Goal: Transaction & Acquisition: Book appointment/travel/reservation

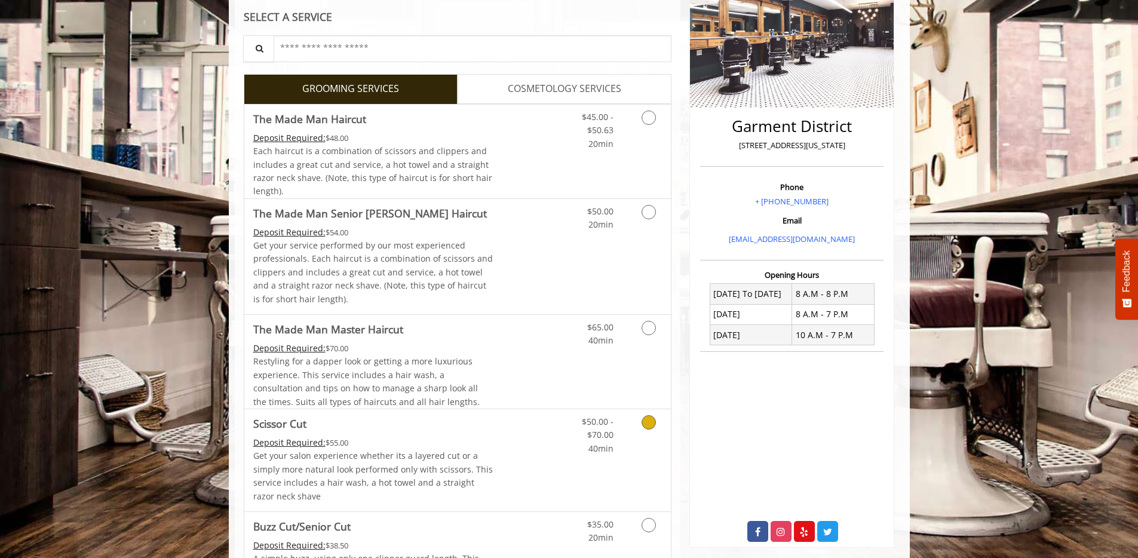
scroll to position [201, 0]
click at [557, 455] on link "Discounted Price" at bounding box center [528, 460] width 71 height 102
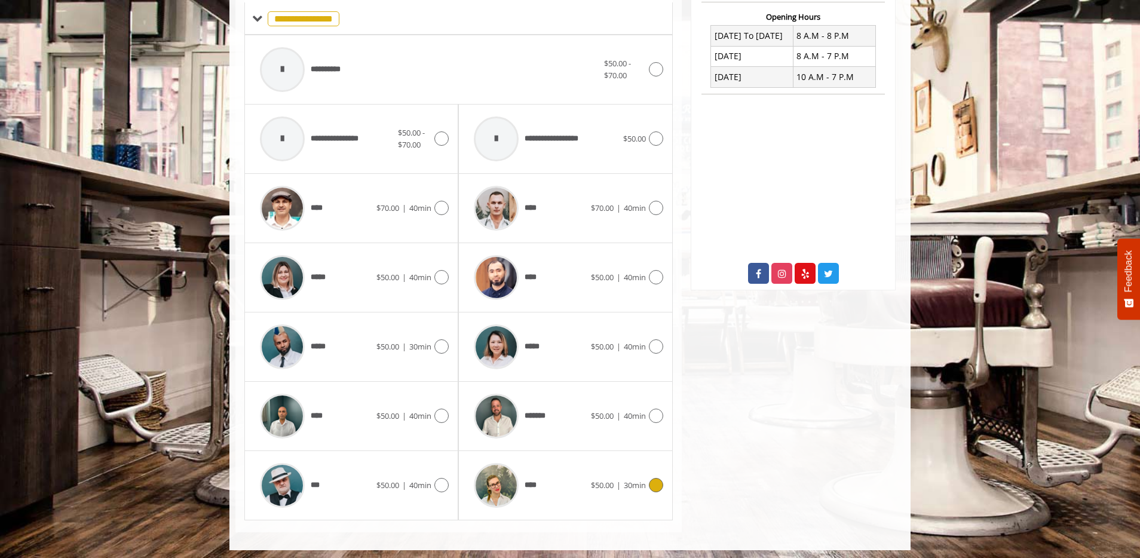
scroll to position [458, 0]
click at [495, 272] on img at bounding box center [496, 278] width 45 height 45
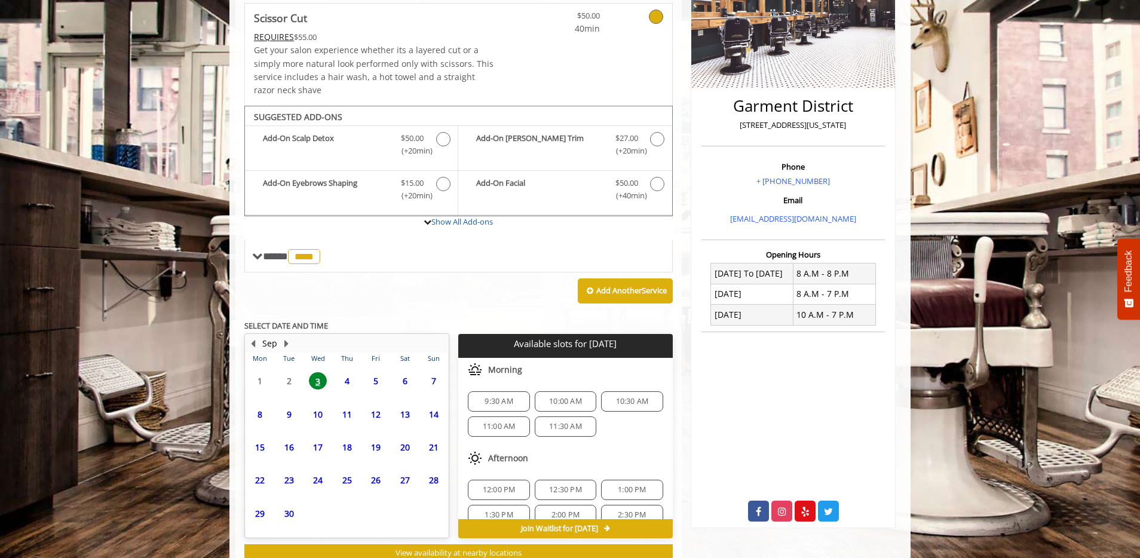
scroll to position [260, 0]
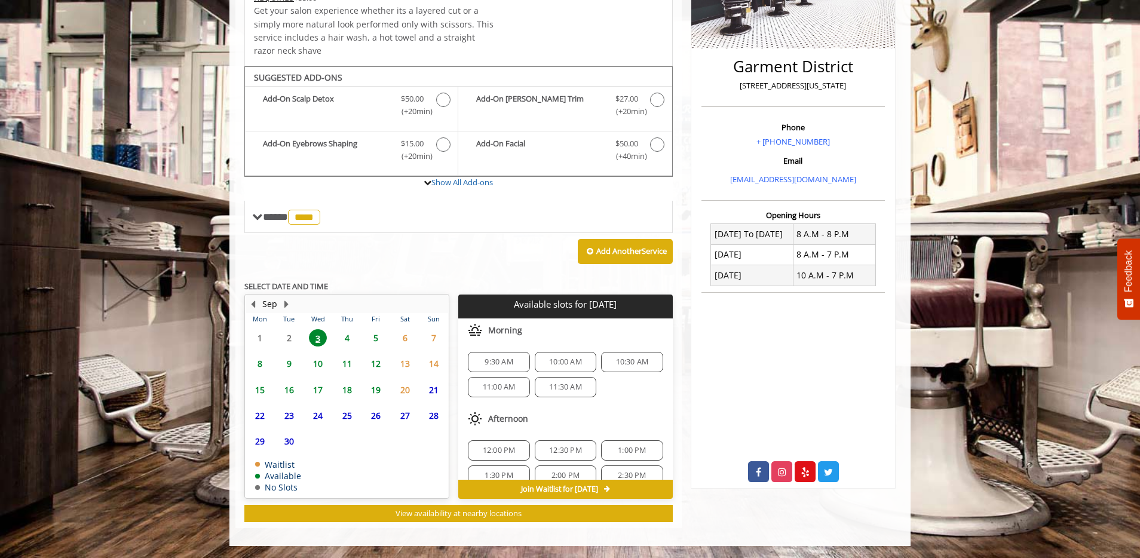
click at [351, 344] on span "4" at bounding box center [347, 337] width 18 height 17
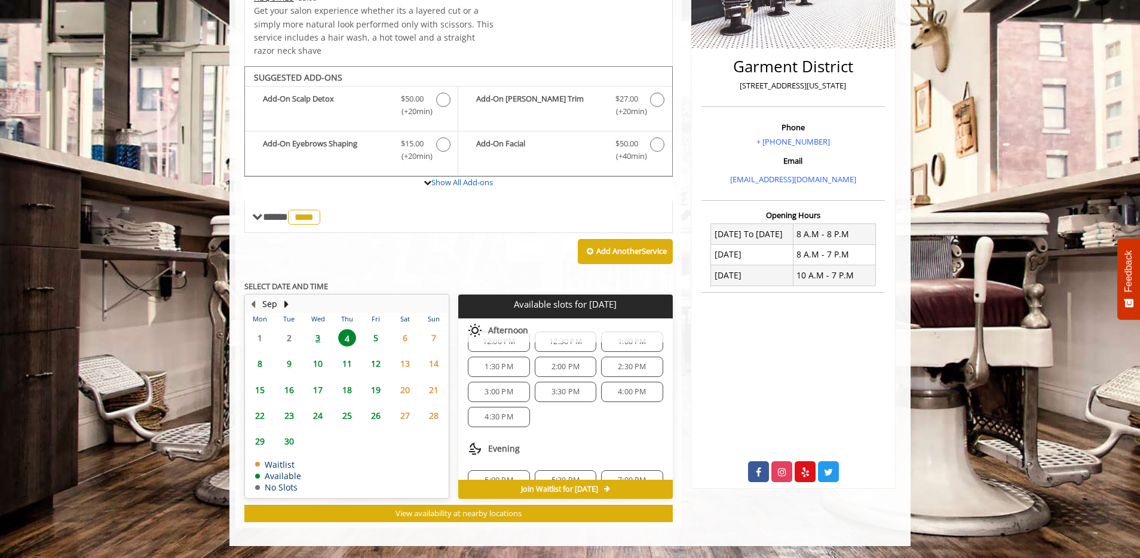
scroll to position [154, 0]
click at [510, 465] on div "5:00 PM" at bounding box center [499, 460] width 62 height 20
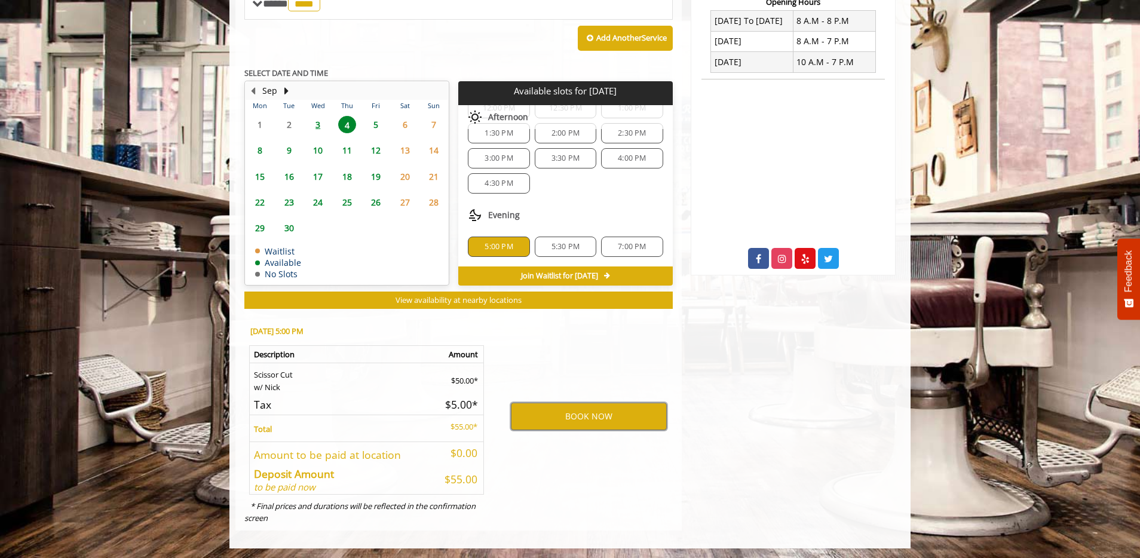
scroll to position [475, 0]
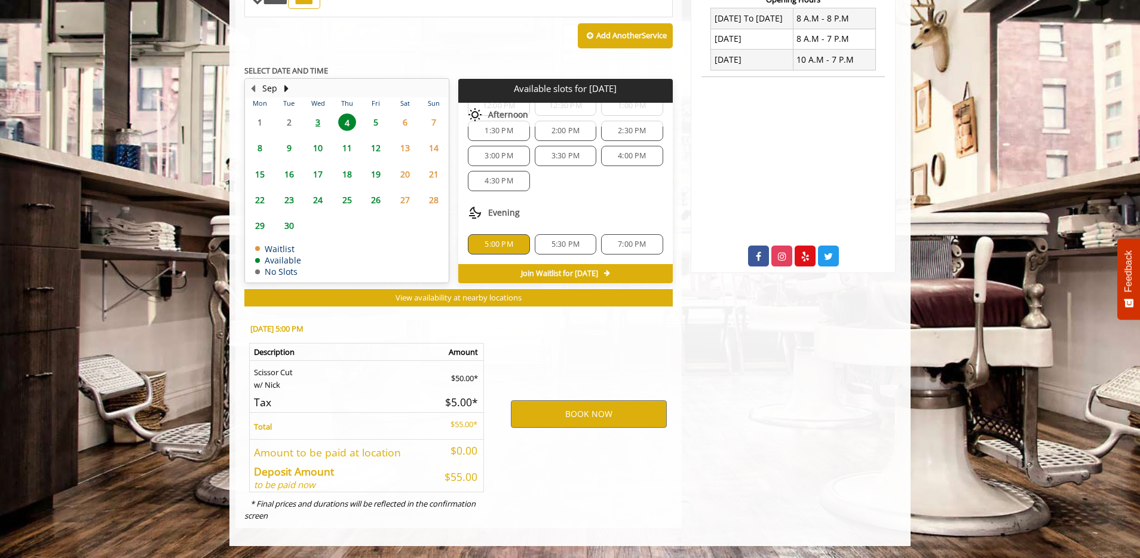
click at [569, 431] on div "BOOK NOW" at bounding box center [589, 414] width 186 height 204
click at [573, 421] on button "BOOK NOW" at bounding box center [589, 413] width 156 height 27
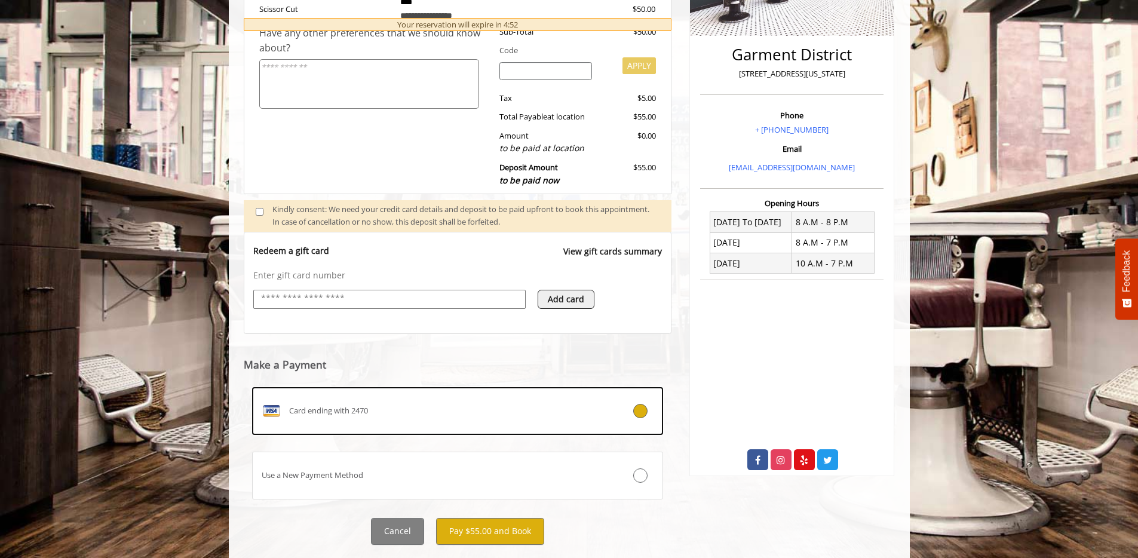
scroll to position [300, 0]
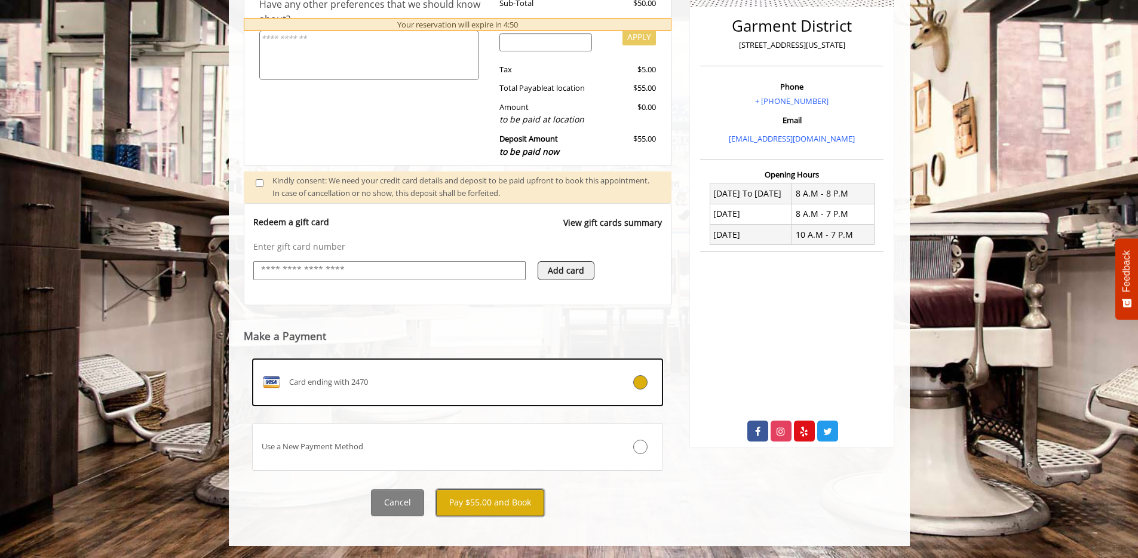
click at [506, 512] on button "Pay $55.00 and Book" at bounding box center [490, 502] width 108 height 27
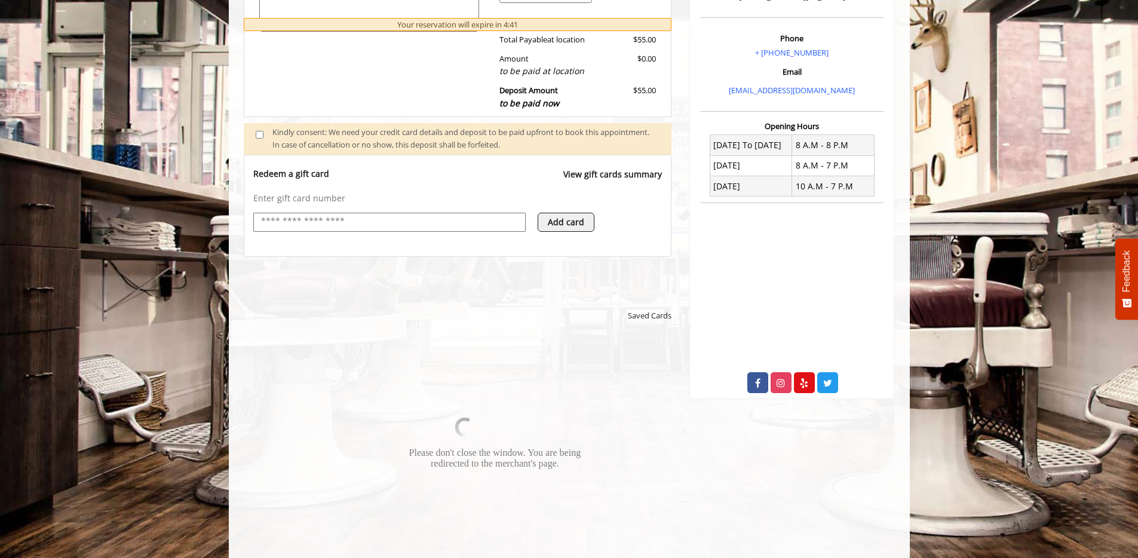
scroll to position [427, 0]
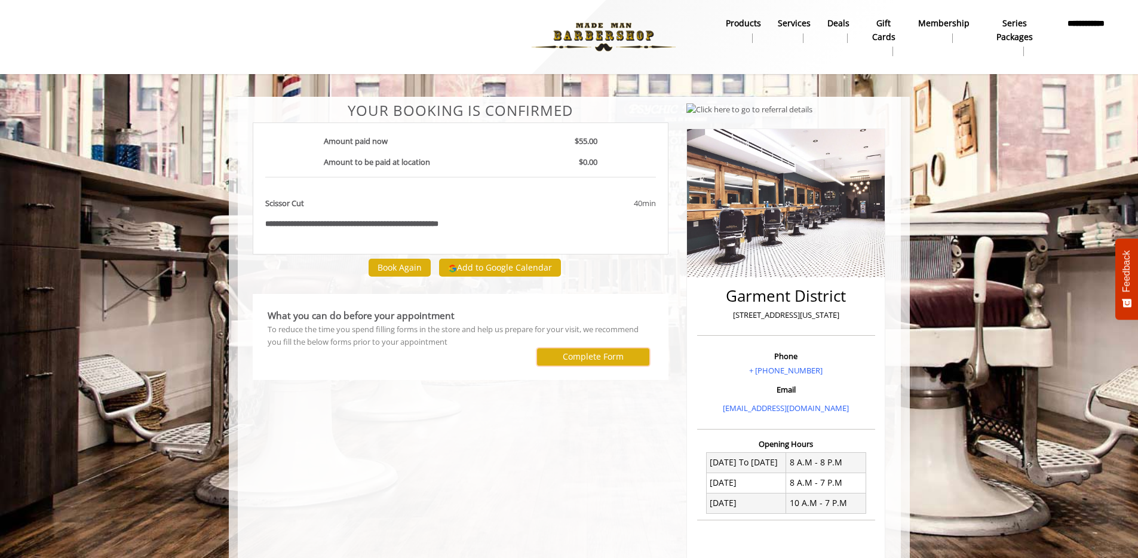
click at [601, 358] on label "Complete Form" at bounding box center [593, 357] width 61 height 10
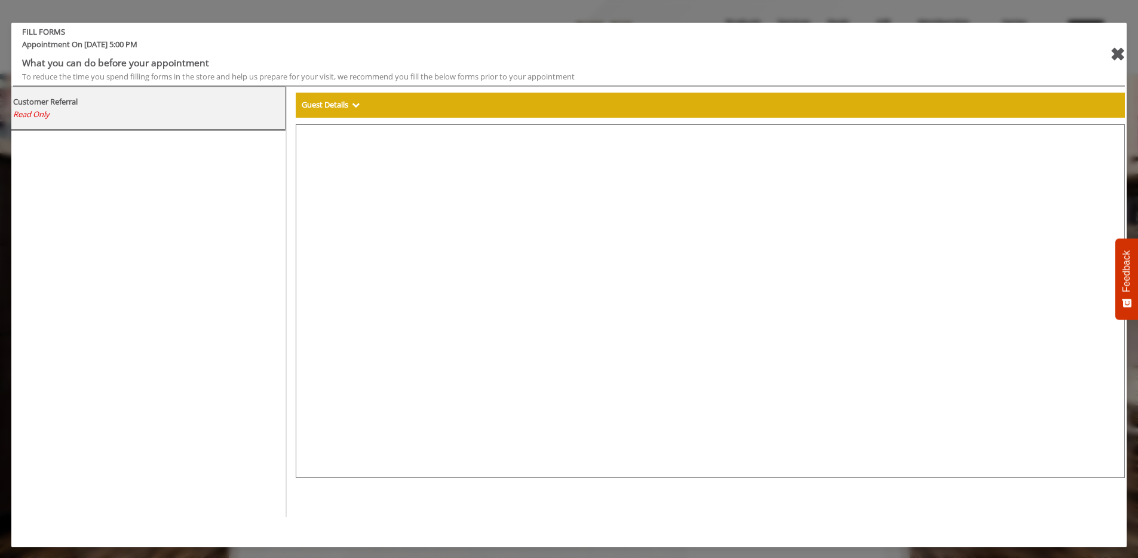
select select "***"
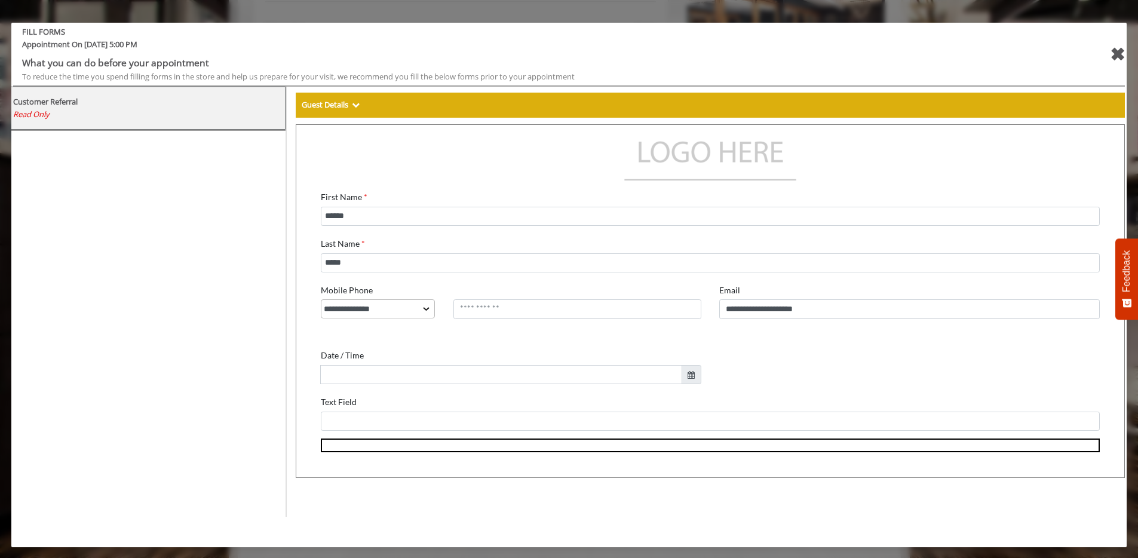
scroll to position [188, 0]
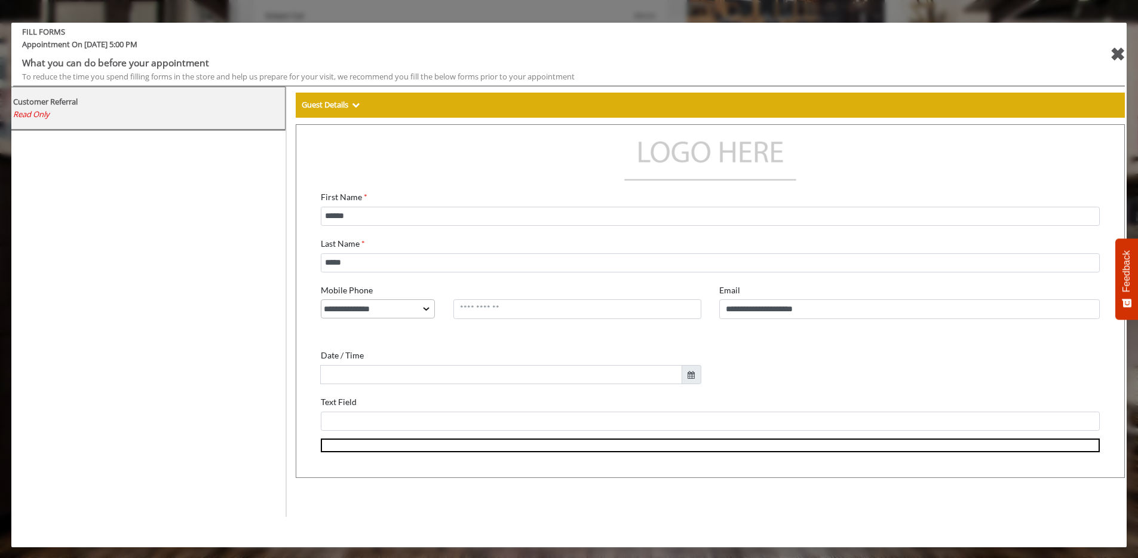
click at [1118, 59] on div "✖" at bounding box center [1117, 54] width 15 height 29
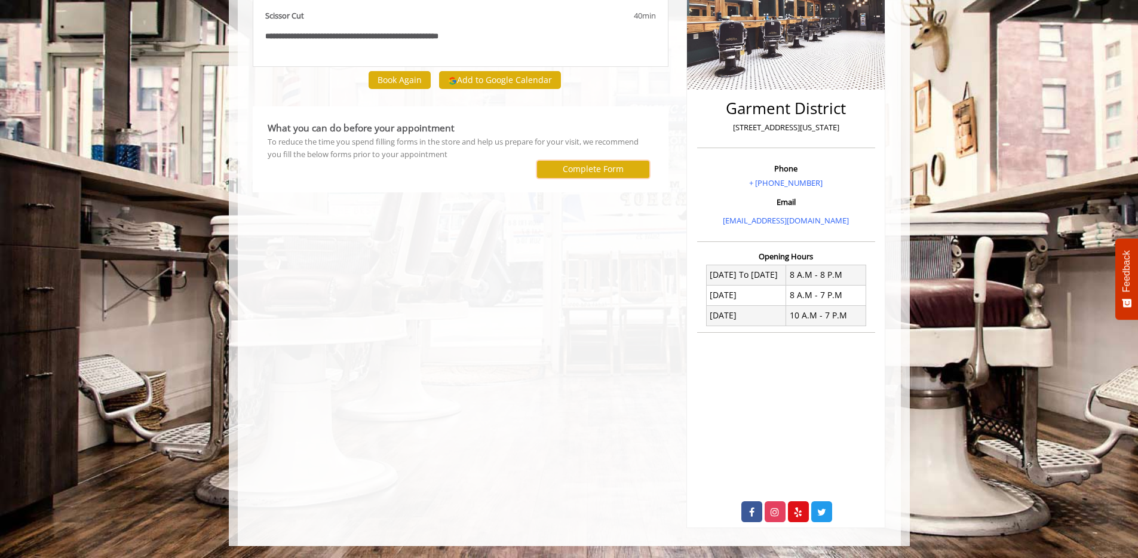
scroll to position [0, 0]
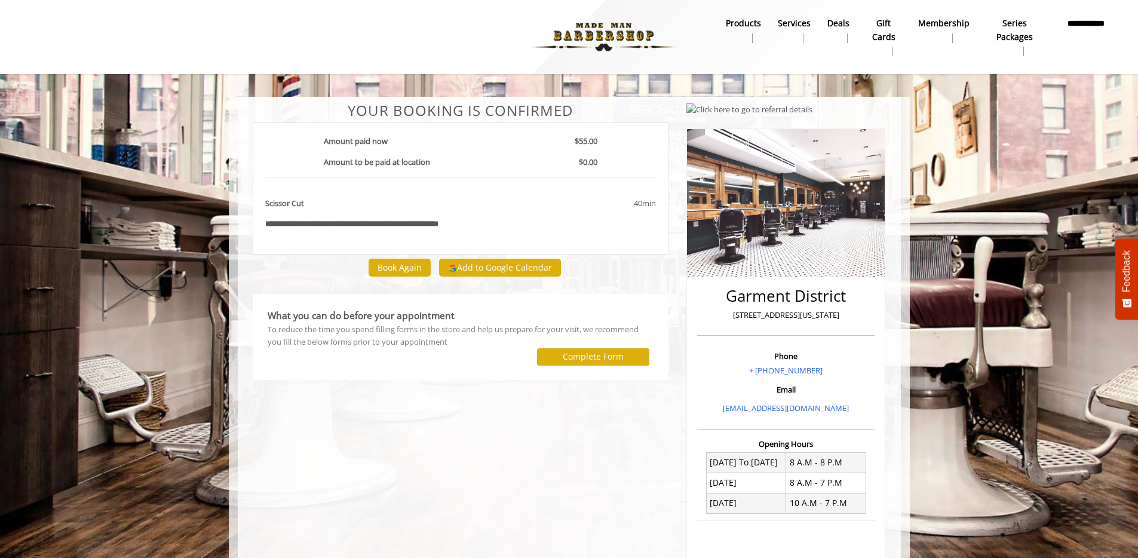
click at [439, 441] on div "**********" at bounding box center [461, 409] width 434 height 613
click at [505, 262] on button "Add to Google Calendar" at bounding box center [500, 268] width 122 height 18
